Goal: Information Seeking & Learning: Learn about a topic

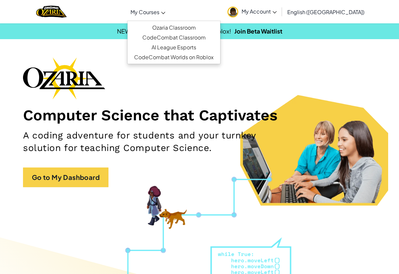
click at [166, 18] on link "My Courses" at bounding box center [147, 12] width 41 height 18
click at [179, 25] on link "Ozaria Classroom" at bounding box center [174, 28] width 93 height 10
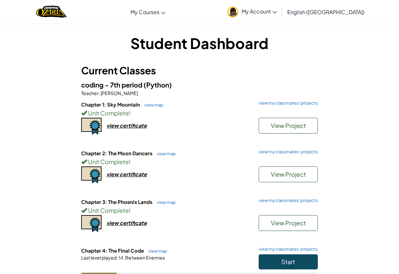
click at [280, 262] on button "Start" at bounding box center [288, 261] width 59 height 15
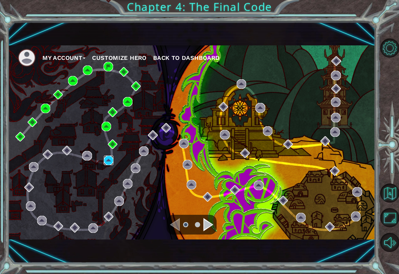
click at [110, 160] on img at bounding box center [109, 161] width 10 height 10
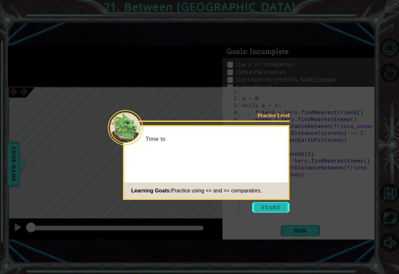
click at [276, 204] on button "Start" at bounding box center [270, 207] width 37 height 11
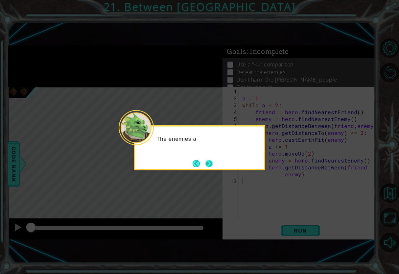
click at [213, 161] on button "Next" at bounding box center [209, 163] width 7 height 7
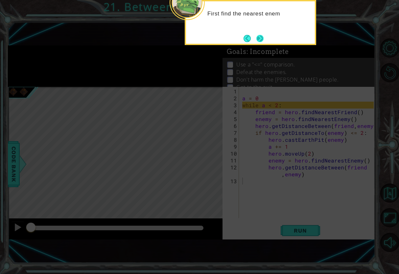
click at [261, 40] on button "Next" at bounding box center [260, 38] width 7 height 7
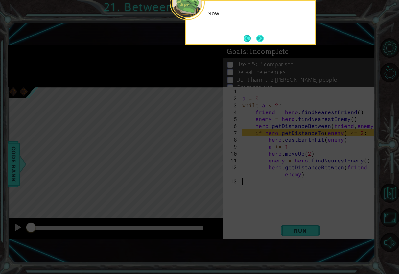
click at [261, 40] on button "Next" at bounding box center [260, 38] width 7 height 7
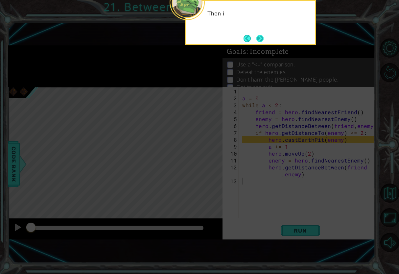
click at [261, 40] on button "Next" at bounding box center [260, 38] width 7 height 7
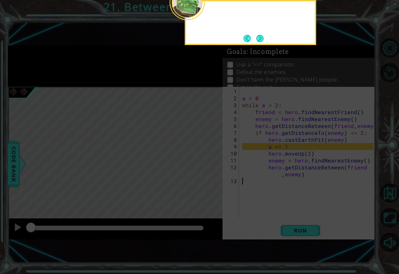
click at [261, 40] on button "Next" at bounding box center [260, 38] width 7 height 7
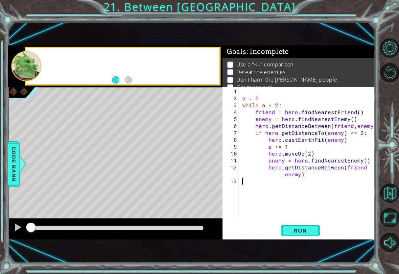
click at [261, 40] on div "1 ההההההההההההההההההההההההההההההההההההההההההההההההההההההההההההההההההההההההההההה…" at bounding box center [191, 142] width 367 height 241
